Goal: Task Accomplishment & Management: Manage account settings

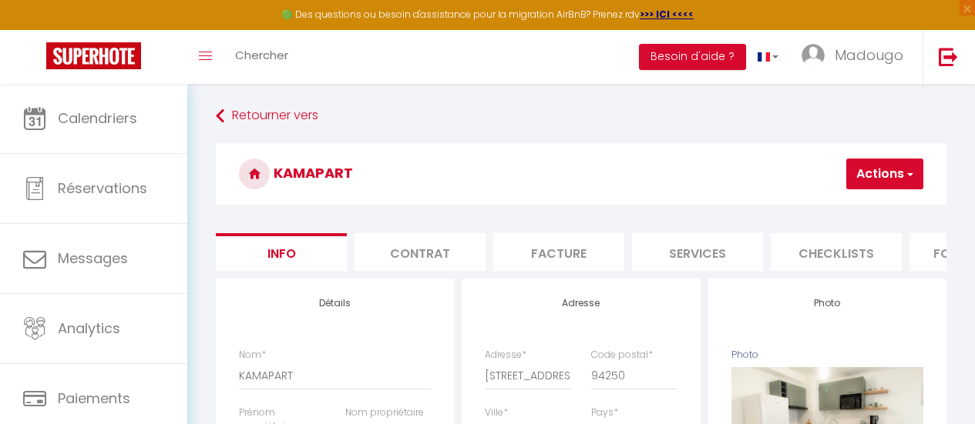
select select "4"
select select "2"
select select "1"
select select "16:00"
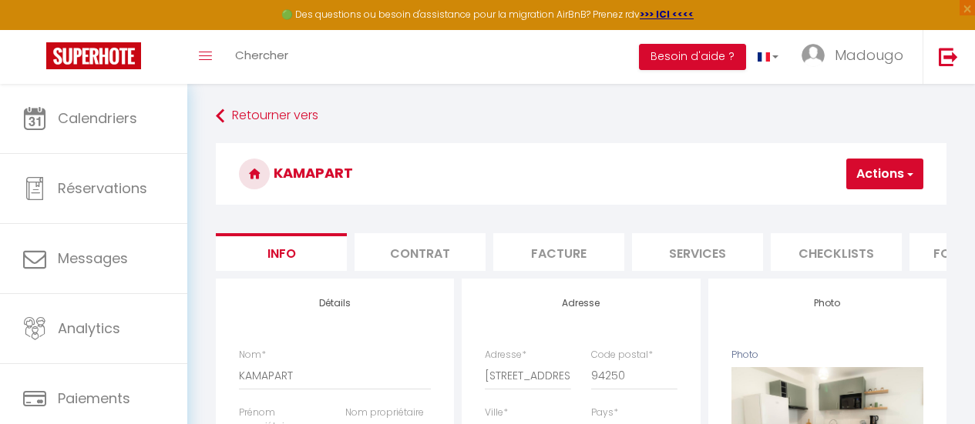
select select "23:45"
select select "11:00"
select select "30"
select select "120"
select select "20:00"
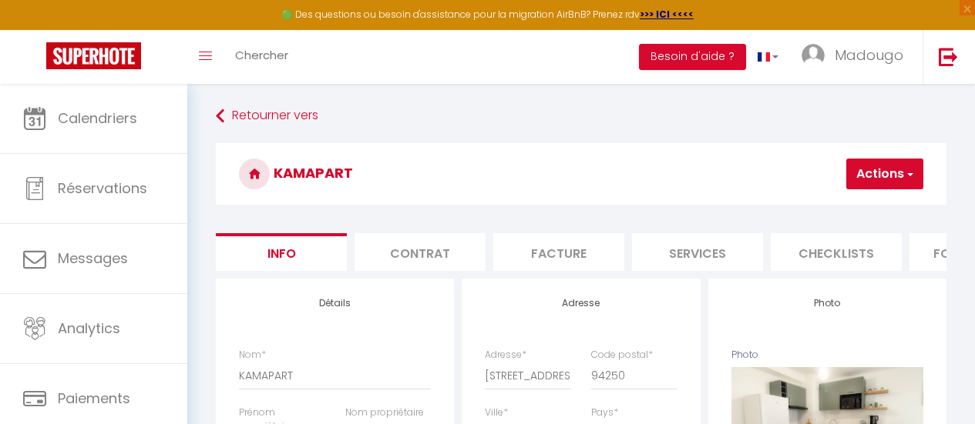
select select "28"
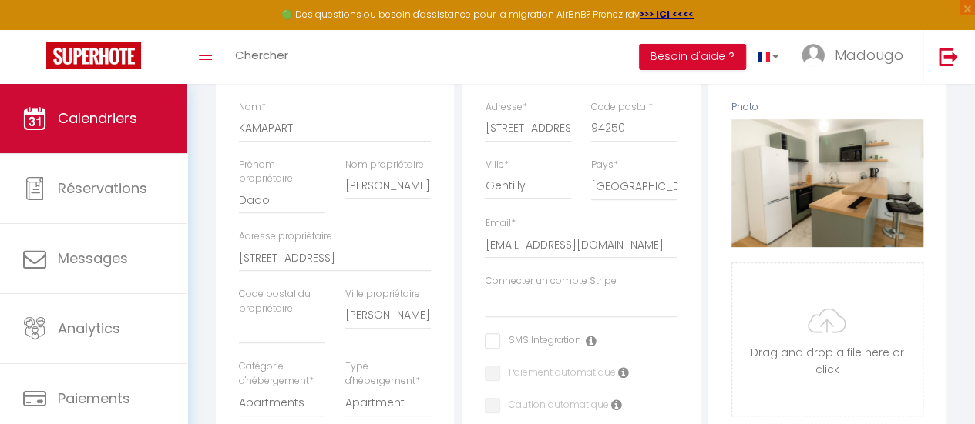
scroll to position [173, 0]
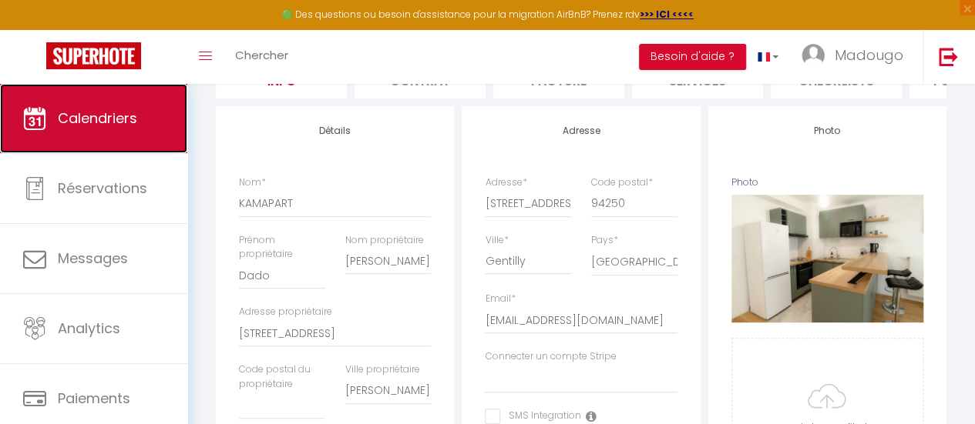
click at [140, 115] on link "Calendriers" at bounding box center [93, 118] width 187 height 69
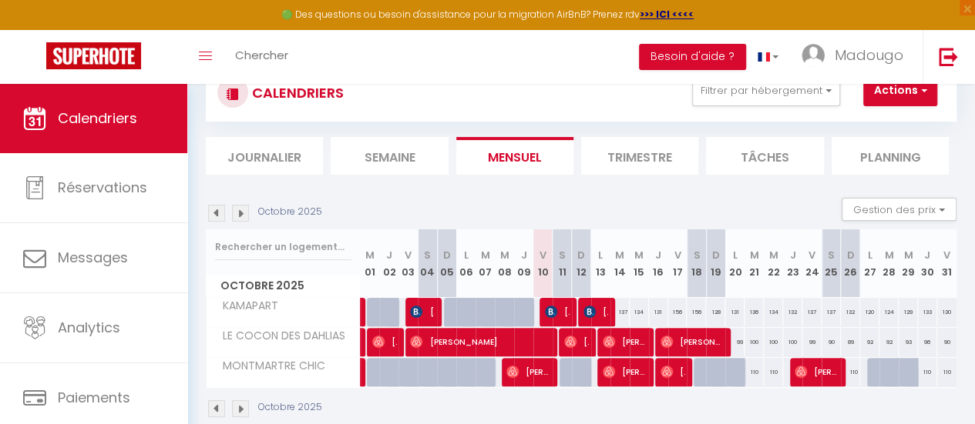
scroll to position [77, 0]
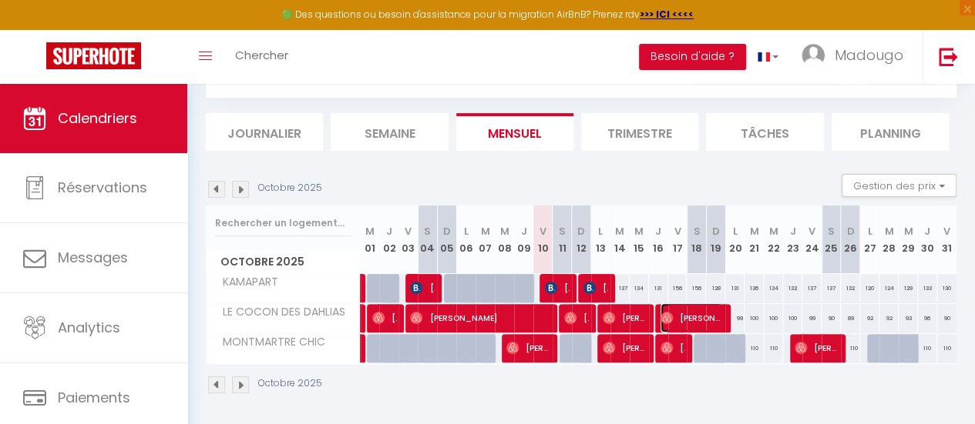
click at [713, 321] on span "[PERSON_NAME]" at bounding box center [691, 318] width 62 height 29
select select "OK"
select select "0"
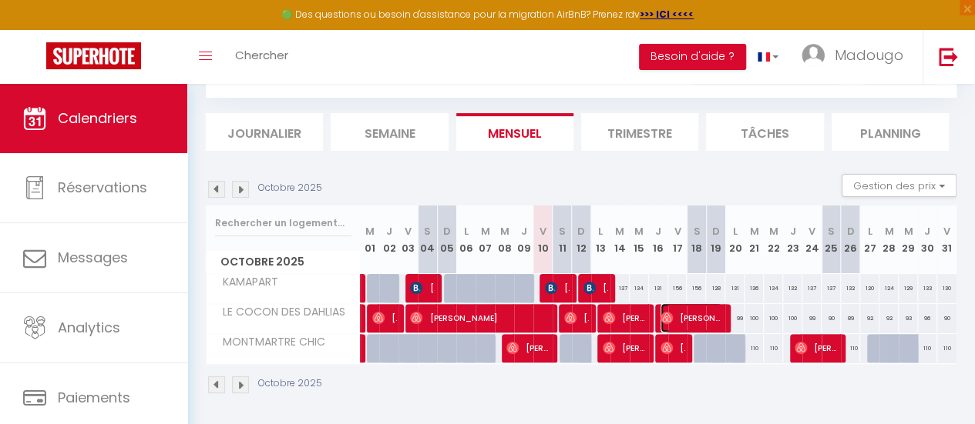
select select "1"
select select
